Goal: Use online tool/utility: Utilize a website feature to perform a specific function

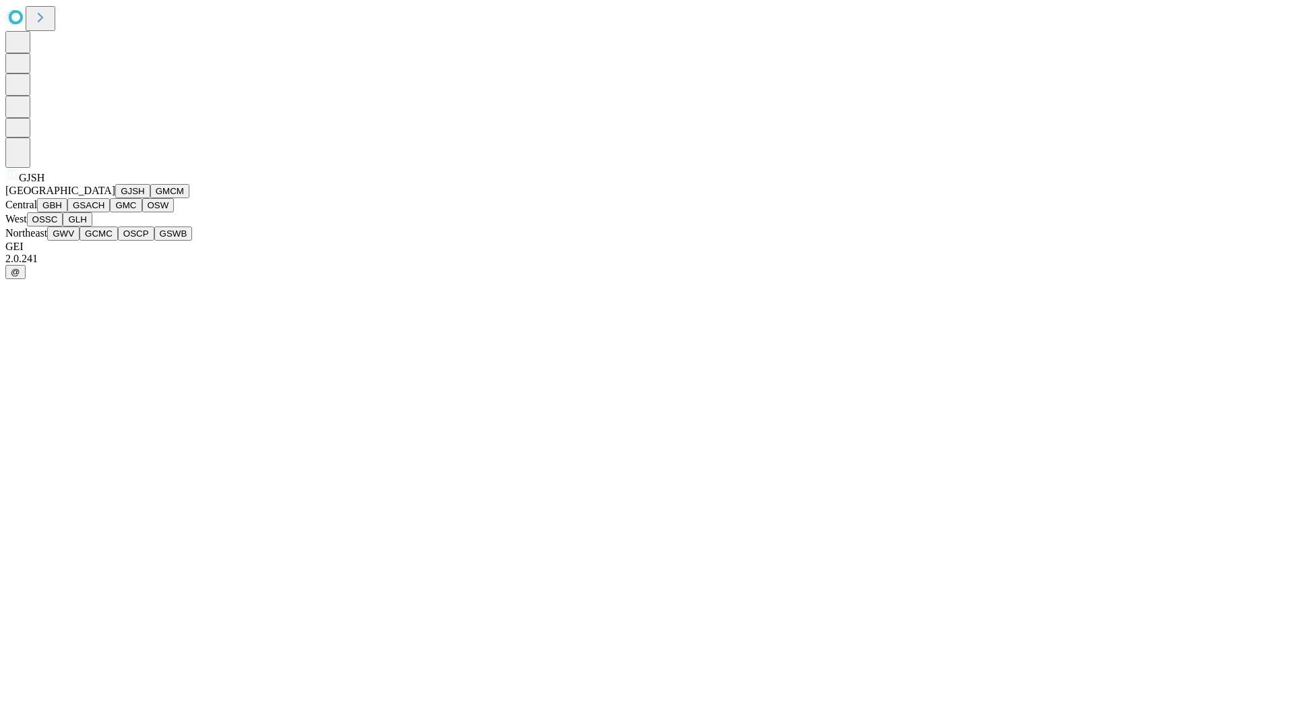
click at [115, 198] on button "GJSH" at bounding box center [132, 191] width 35 height 14
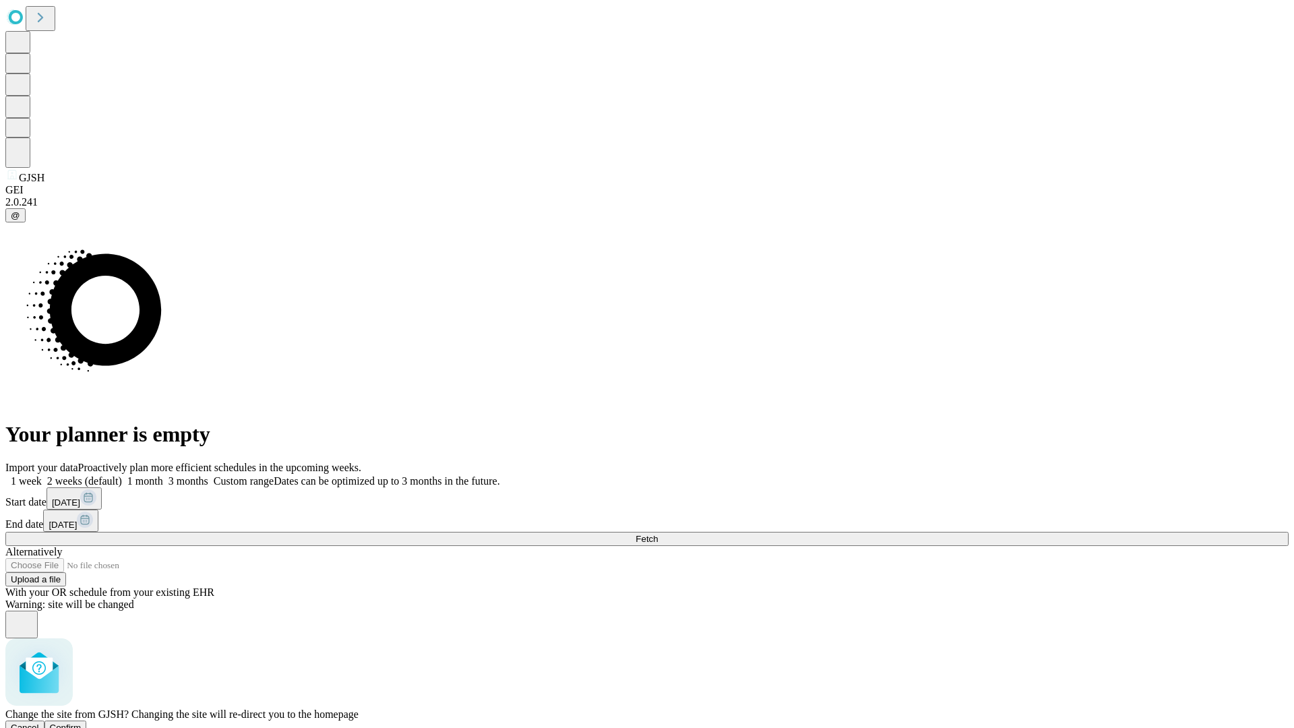
click at [82, 722] on span "Confirm" at bounding box center [66, 727] width 32 height 10
click at [122, 475] on label "2 weeks (default)" at bounding box center [82, 480] width 80 height 11
click at [658, 534] on span "Fetch" at bounding box center [646, 539] width 22 height 10
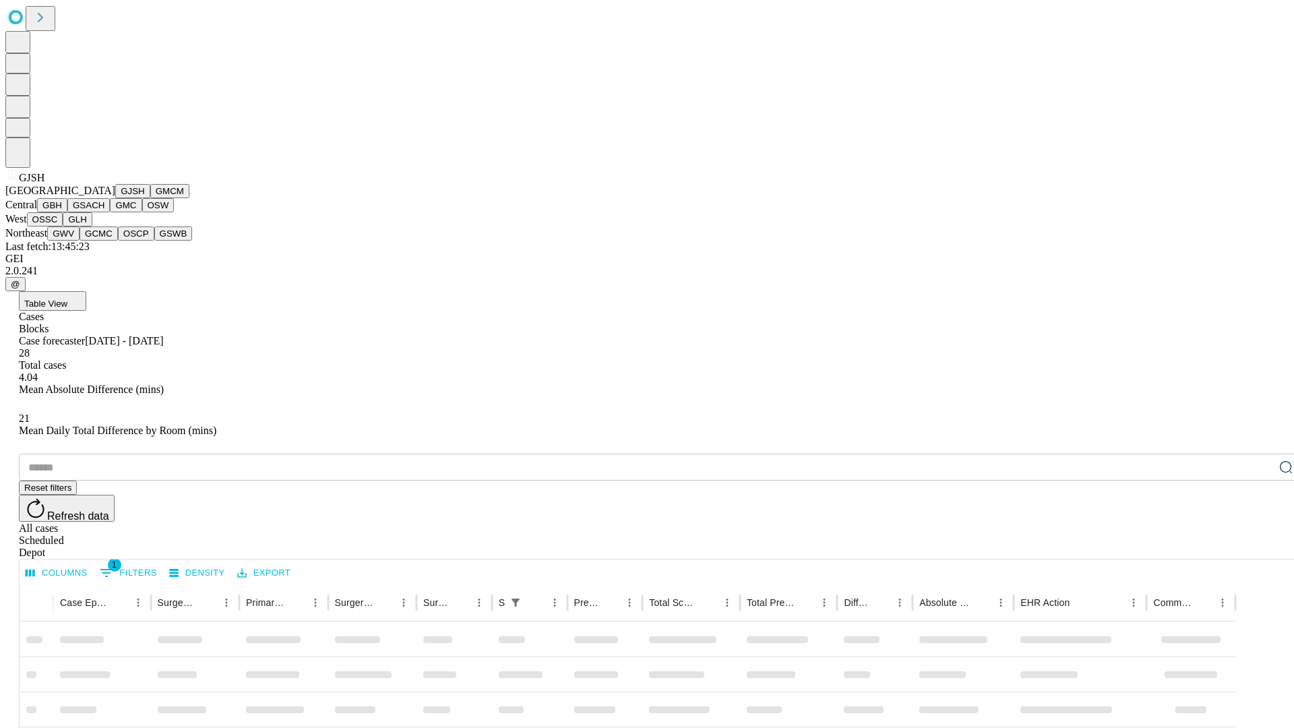
click at [150, 198] on button "GMCM" at bounding box center [169, 191] width 39 height 14
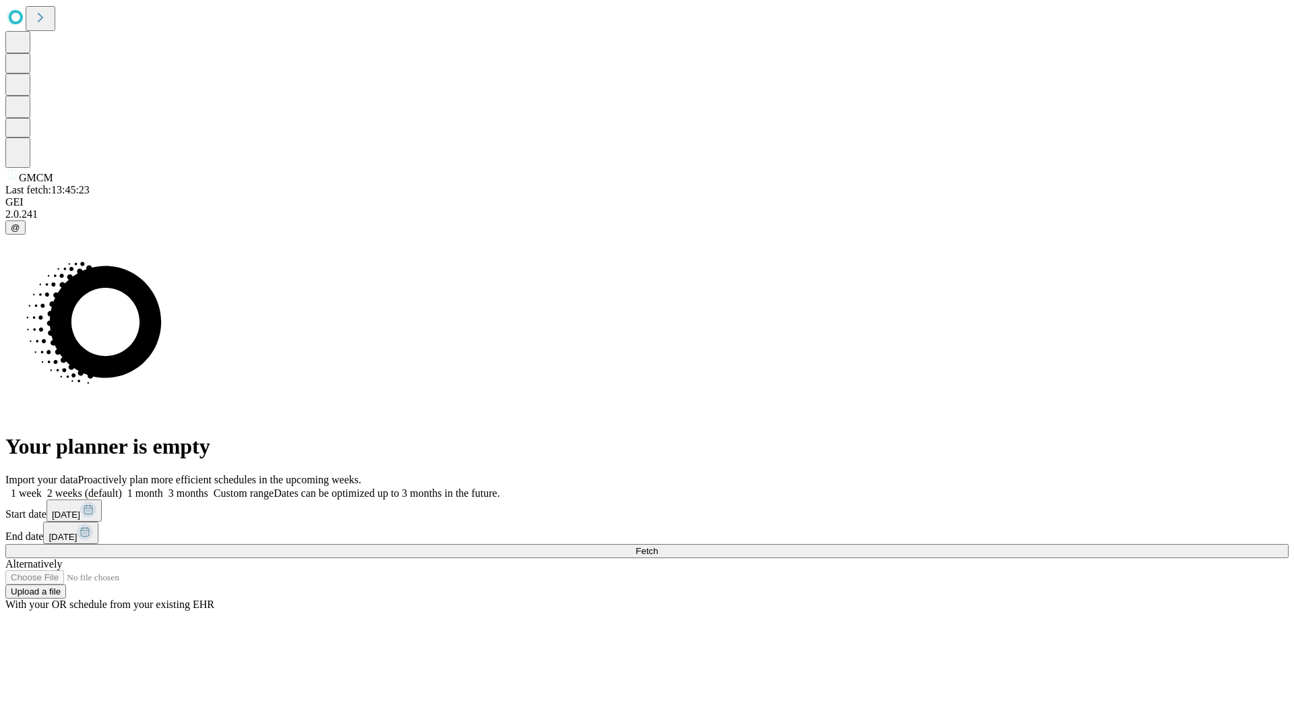
click at [122, 487] on label "2 weeks (default)" at bounding box center [82, 492] width 80 height 11
click at [658, 546] on span "Fetch" at bounding box center [646, 551] width 22 height 10
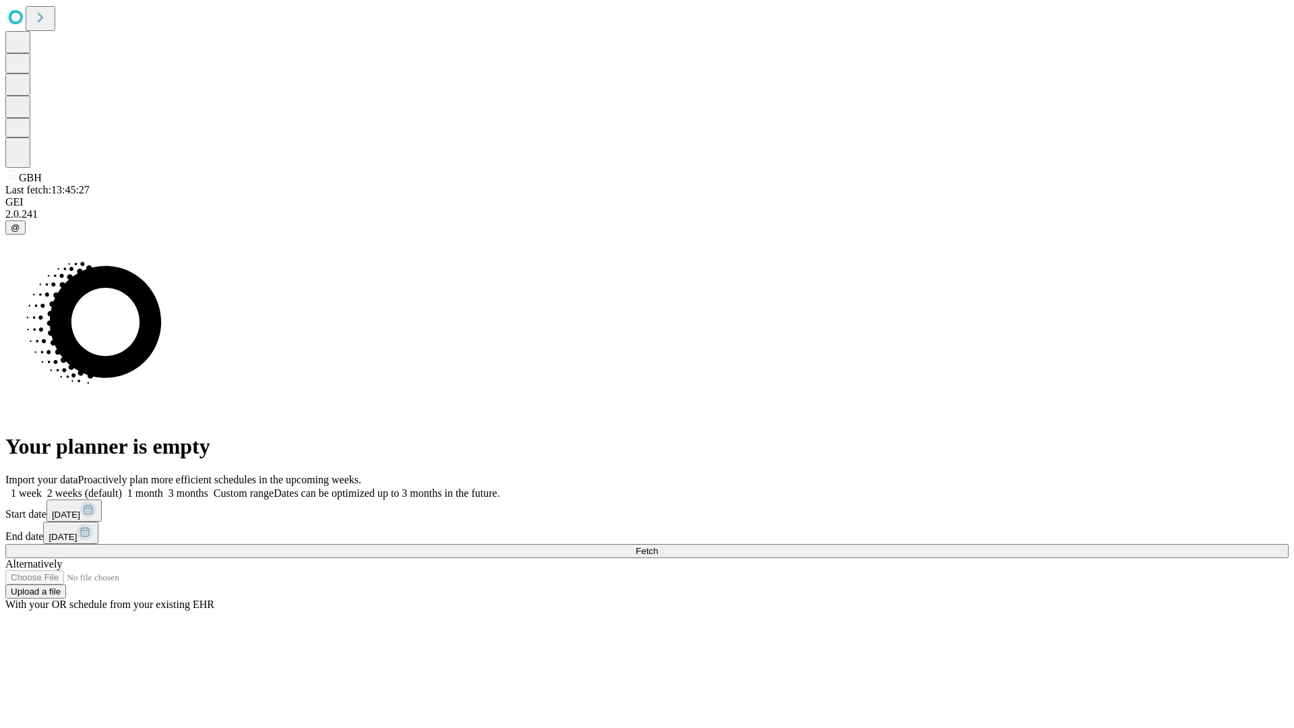
click at [122, 487] on label "2 weeks (default)" at bounding box center [82, 492] width 80 height 11
click at [658, 546] on span "Fetch" at bounding box center [646, 551] width 22 height 10
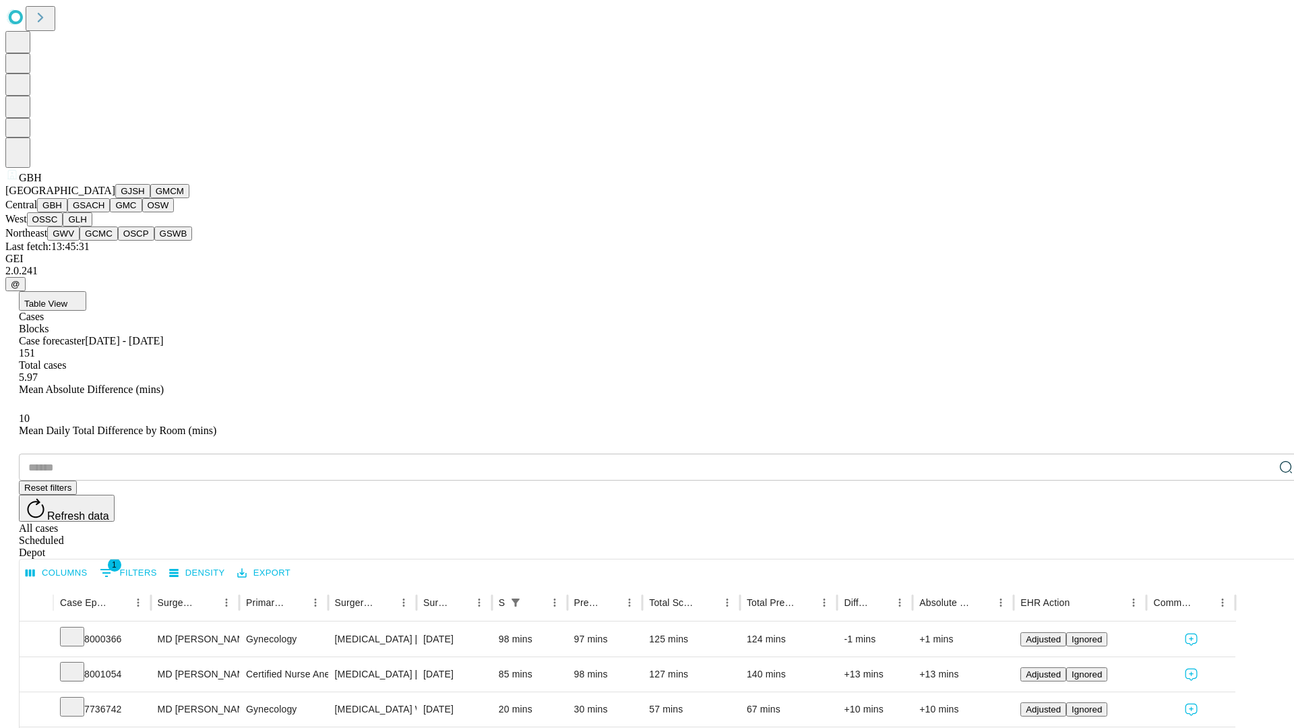
click at [104, 212] on button "GSACH" at bounding box center [88, 205] width 42 height 14
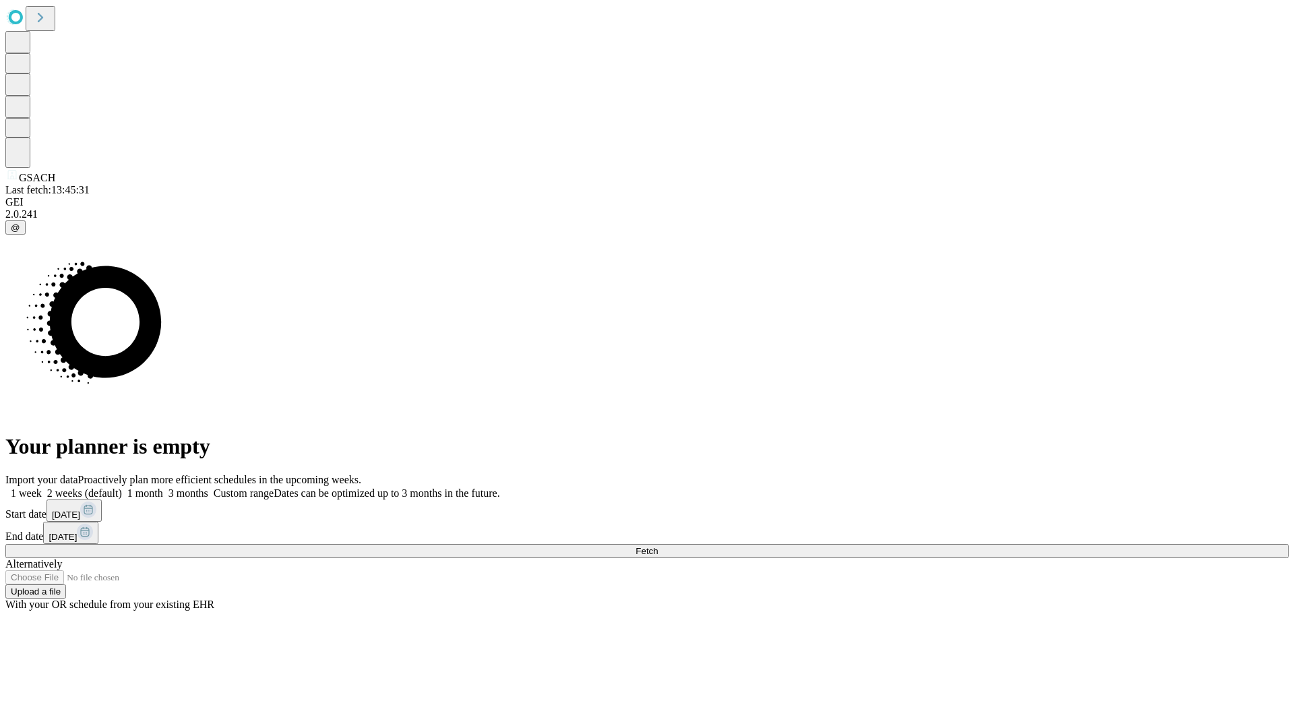
click at [122, 487] on label "2 weeks (default)" at bounding box center [82, 492] width 80 height 11
click at [658, 546] on span "Fetch" at bounding box center [646, 551] width 22 height 10
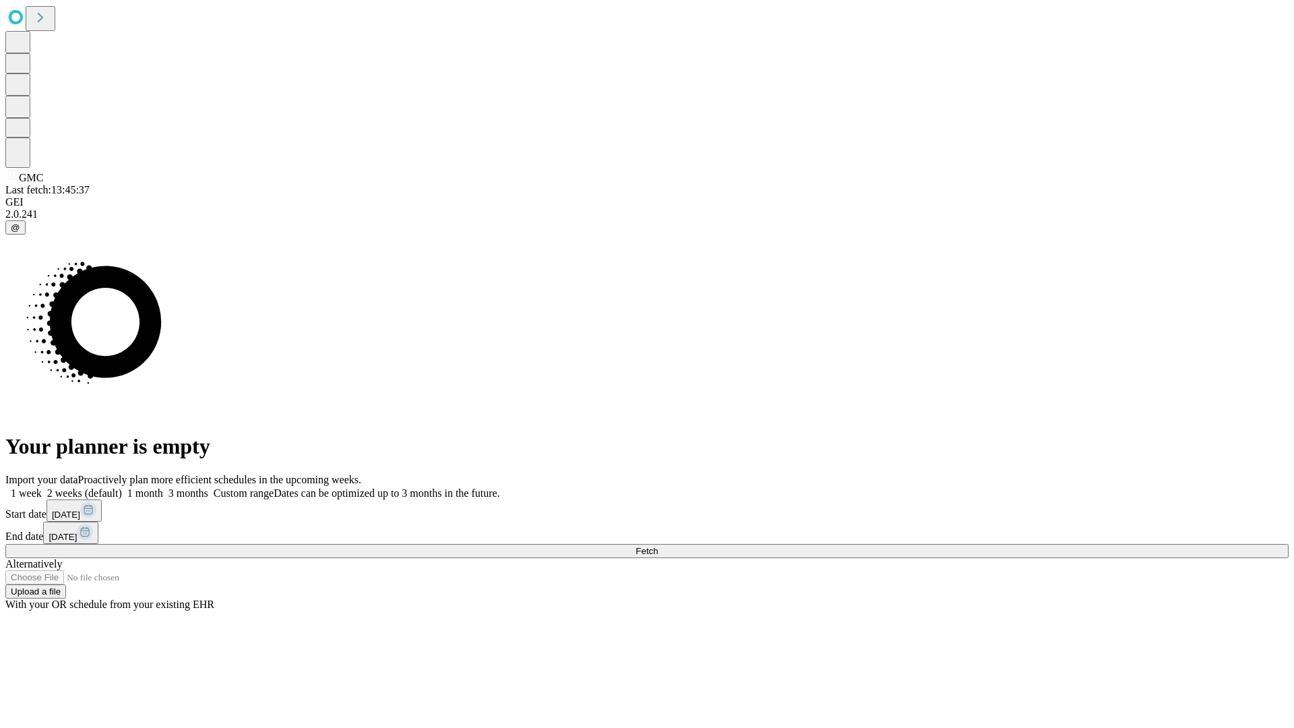
click at [122, 487] on label "2 weeks (default)" at bounding box center [82, 492] width 80 height 11
click at [658, 546] on span "Fetch" at bounding box center [646, 551] width 22 height 10
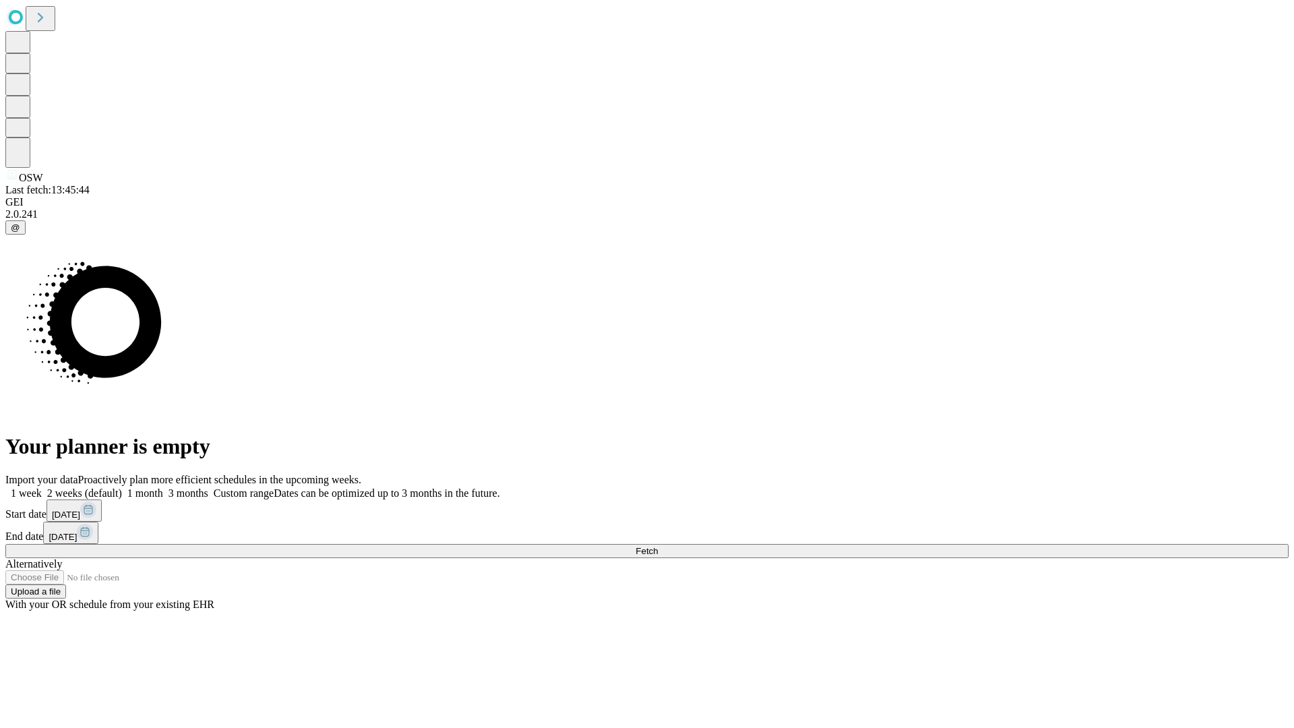
click at [122, 487] on label "2 weeks (default)" at bounding box center [82, 492] width 80 height 11
click at [658, 546] on span "Fetch" at bounding box center [646, 551] width 22 height 10
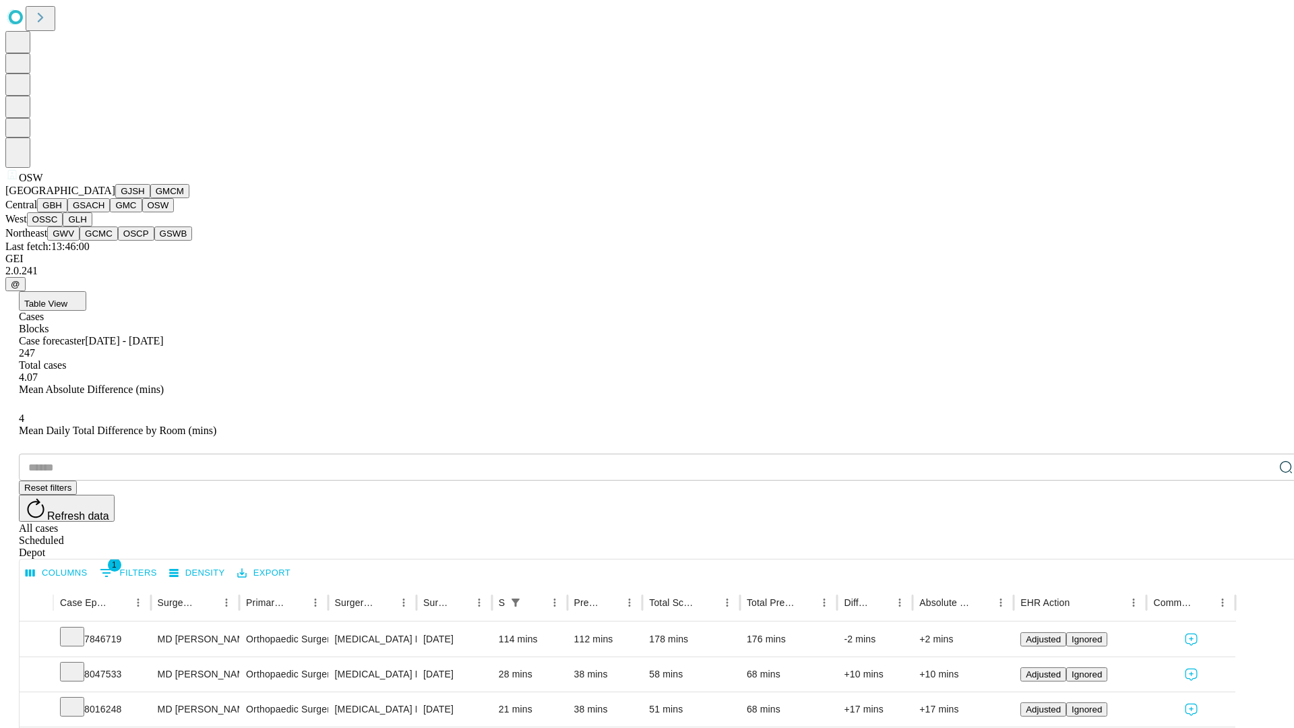
click at [63, 226] on button "OSSC" at bounding box center [45, 219] width 36 height 14
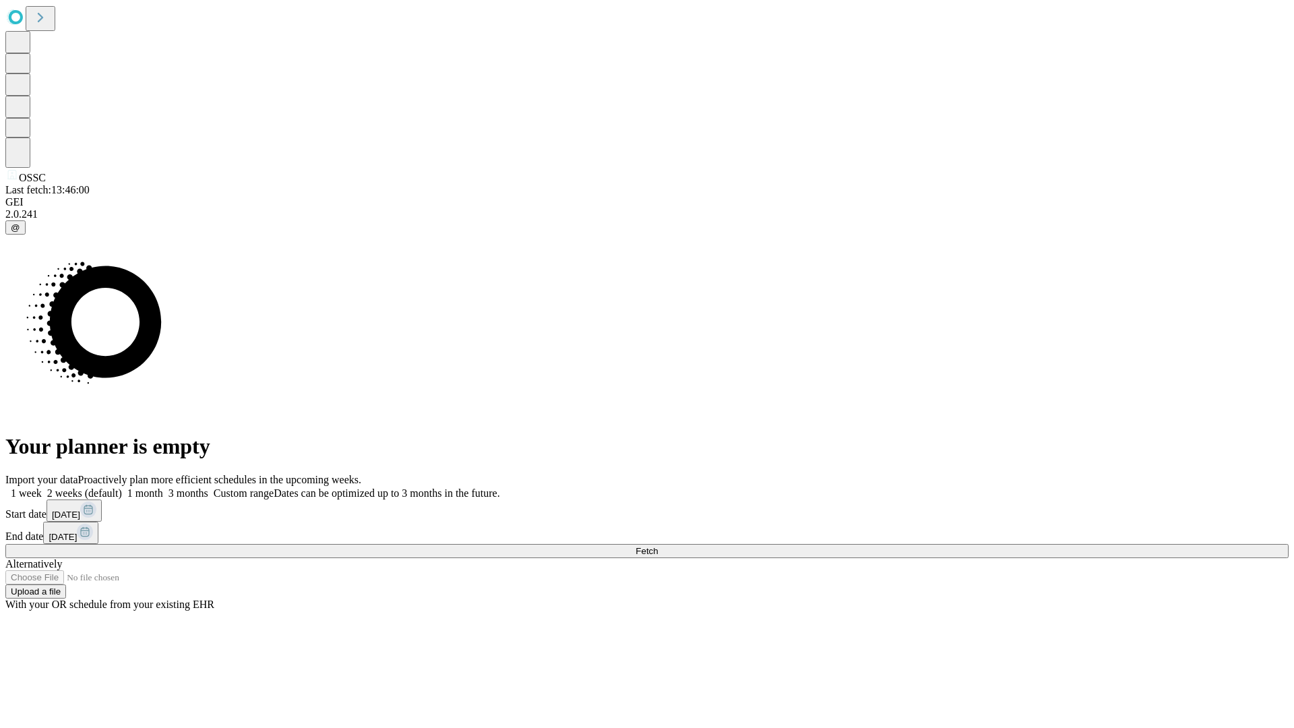
click at [122, 487] on label "2 weeks (default)" at bounding box center [82, 492] width 80 height 11
click at [658, 546] on span "Fetch" at bounding box center [646, 551] width 22 height 10
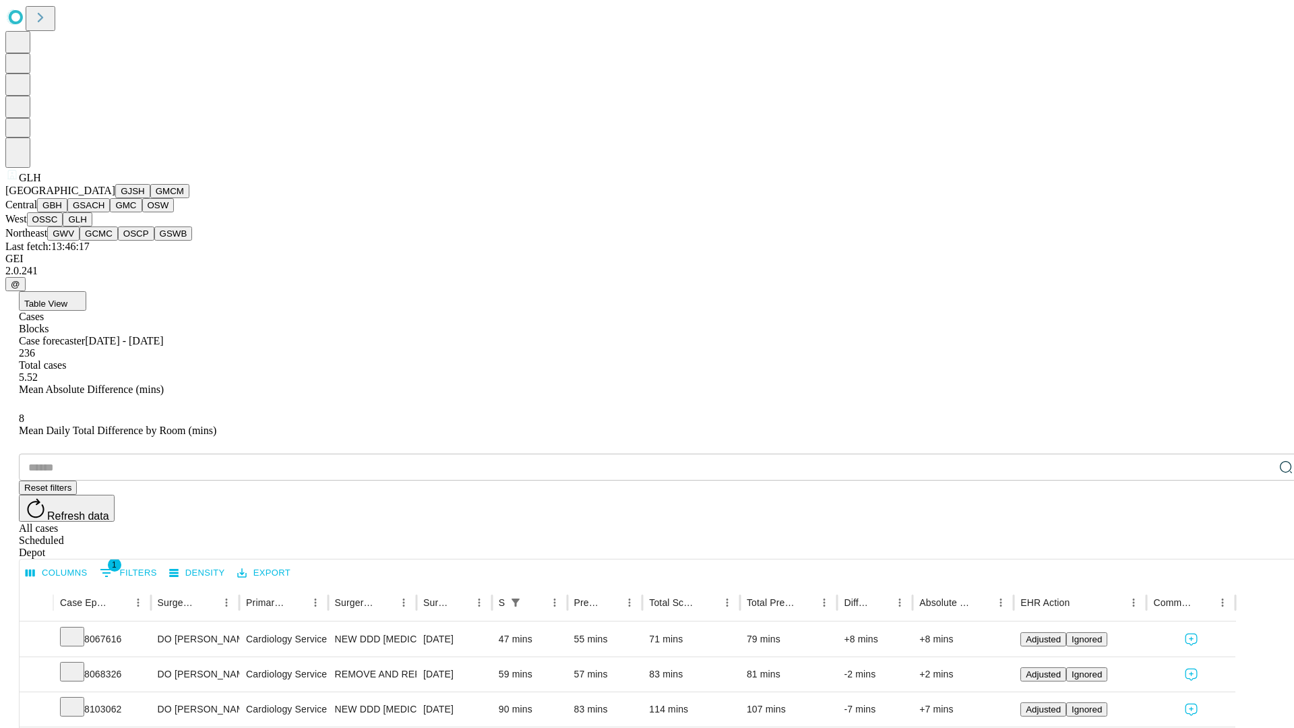
click at [80, 241] on button "GWV" at bounding box center [63, 233] width 32 height 14
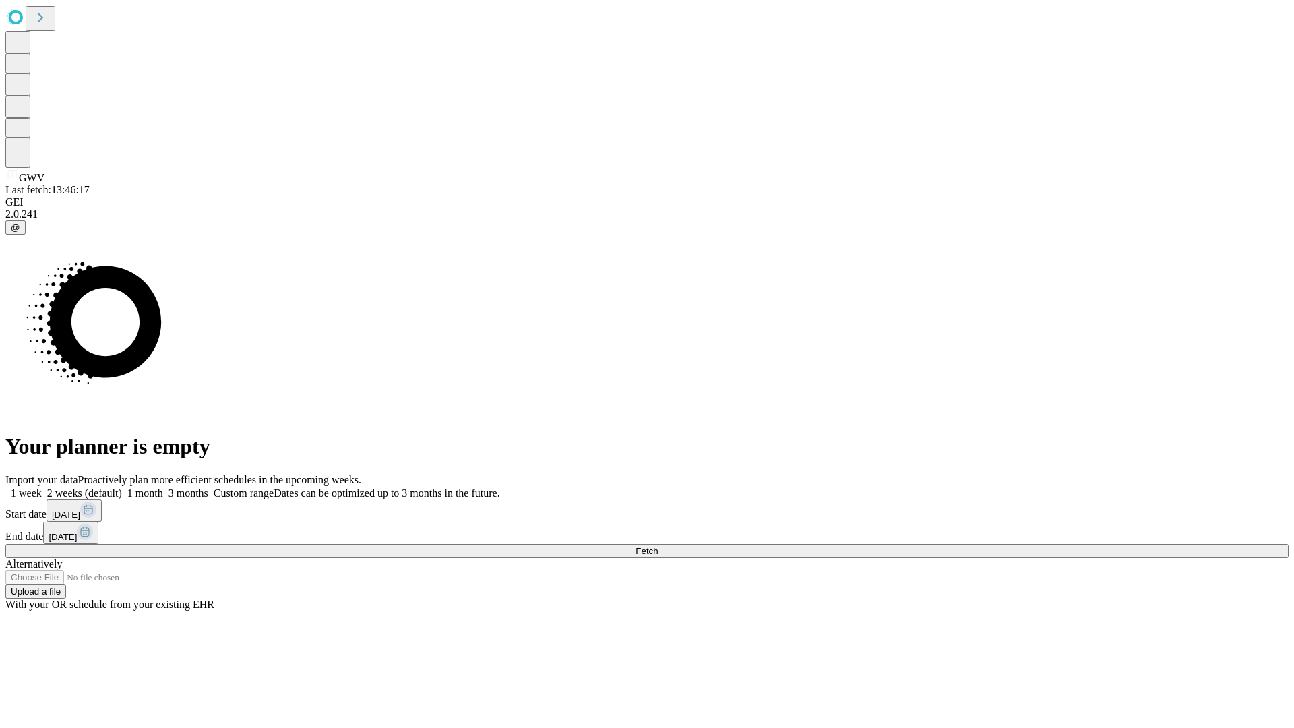
click at [122, 487] on label "2 weeks (default)" at bounding box center [82, 492] width 80 height 11
click at [658, 546] on span "Fetch" at bounding box center [646, 551] width 22 height 10
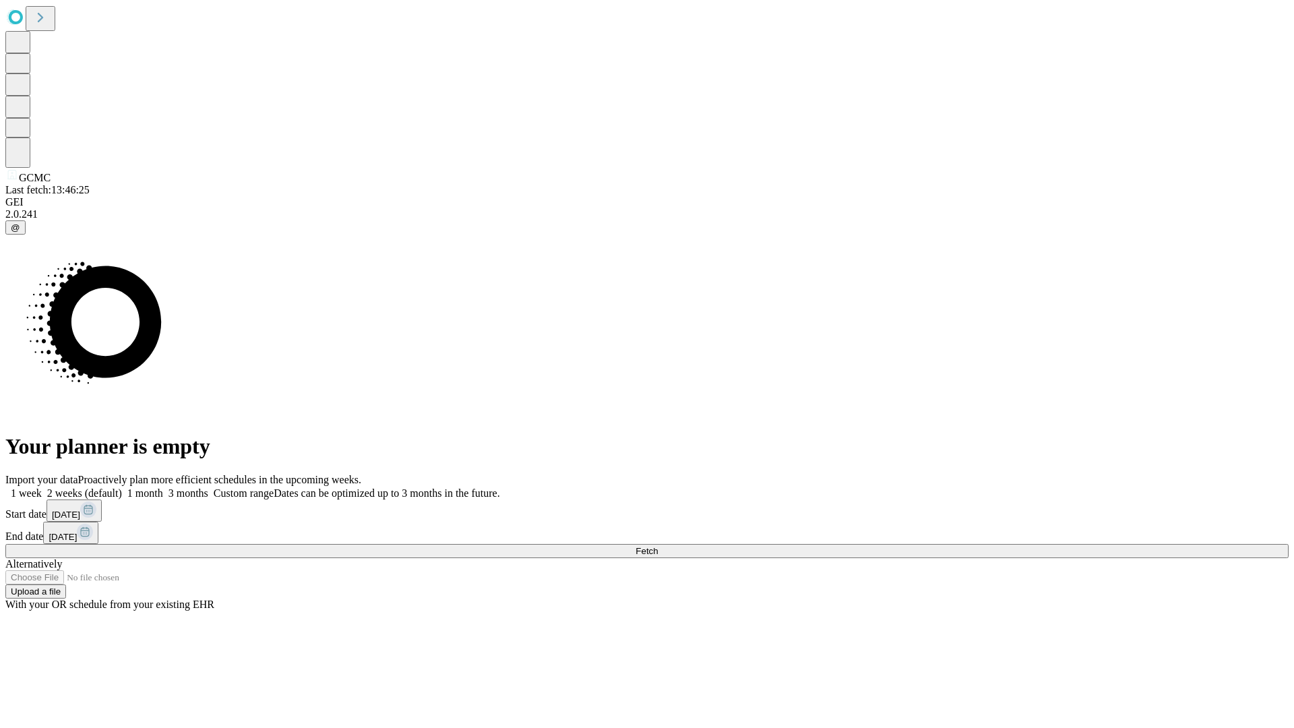
click at [122, 487] on label "2 weeks (default)" at bounding box center [82, 492] width 80 height 11
click at [658, 546] on span "Fetch" at bounding box center [646, 551] width 22 height 10
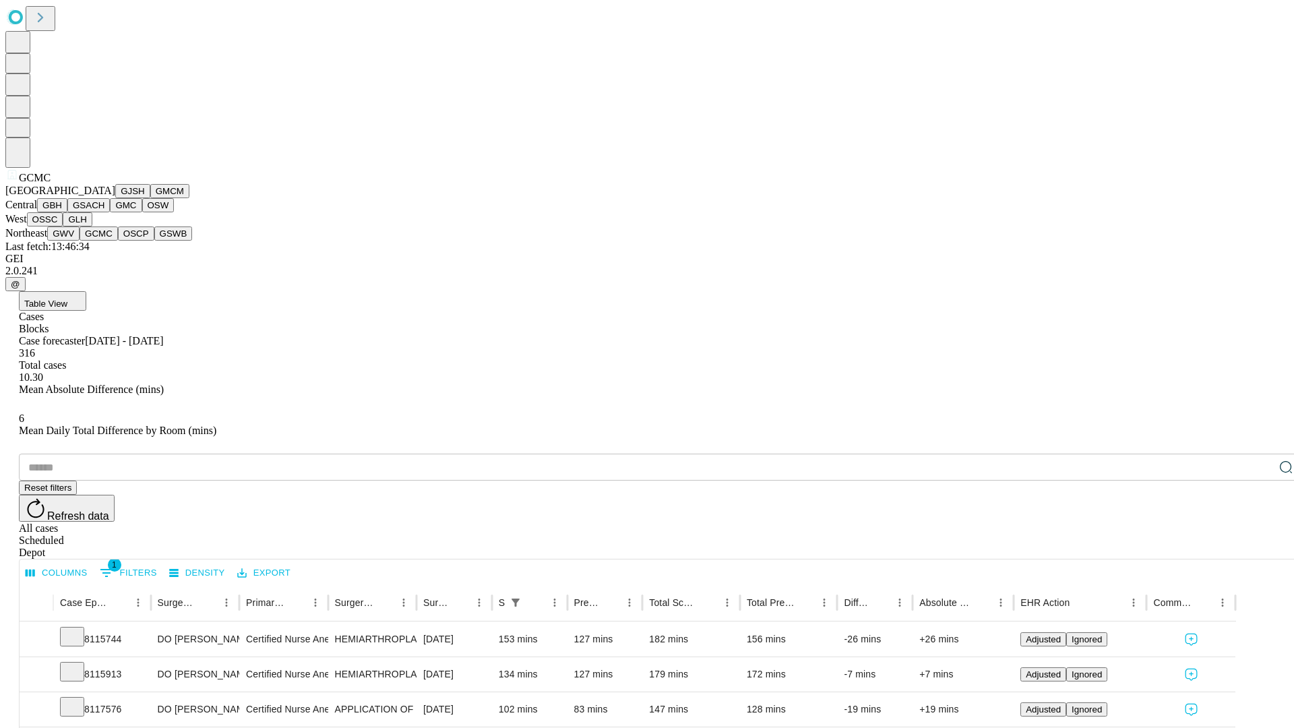
click at [118, 241] on button "OSCP" at bounding box center [136, 233] width 36 height 14
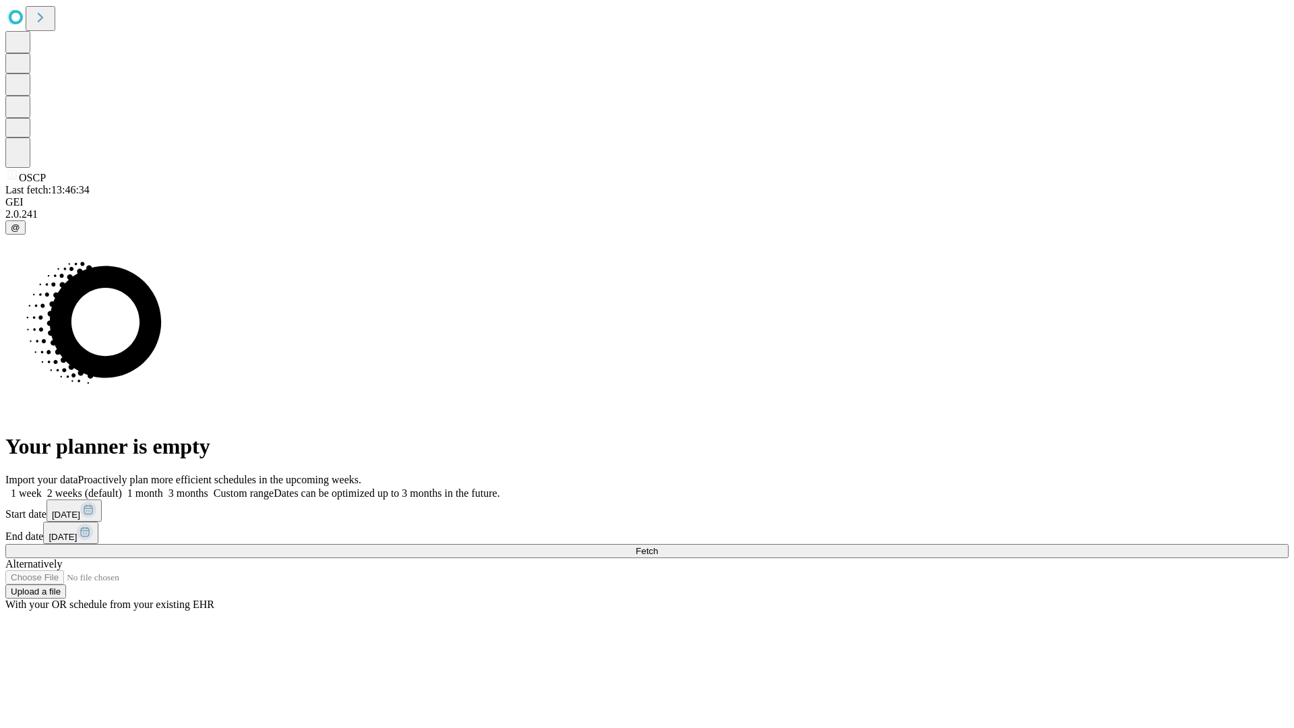
click at [122, 487] on label "2 weeks (default)" at bounding box center [82, 492] width 80 height 11
click at [658, 546] on span "Fetch" at bounding box center [646, 551] width 22 height 10
